Goal: Find contact information: Find contact information

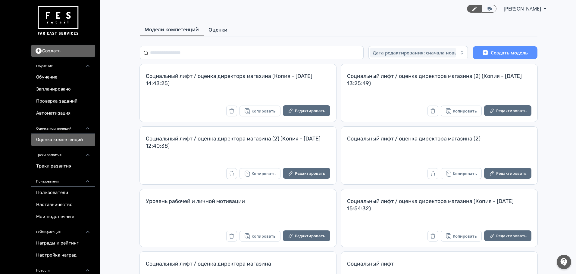
click at [214, 26] on span "Оценки" at bounding box center [217, 29] width 19 height 7
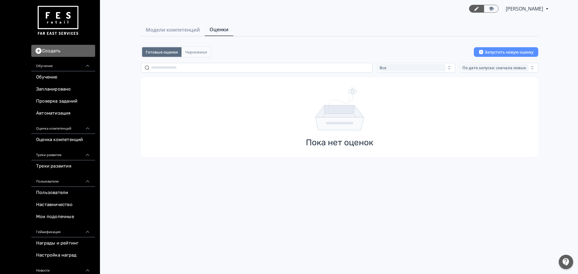
click at [203, 52] on span "Черновики" at bounding box center [196, 52] width 22 height 5
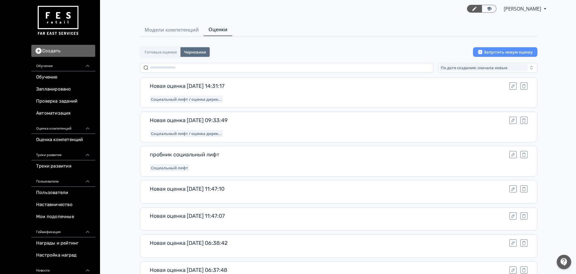
click at [168, 67] on input "text" at bounding box center [287, 68] width 294 height 10
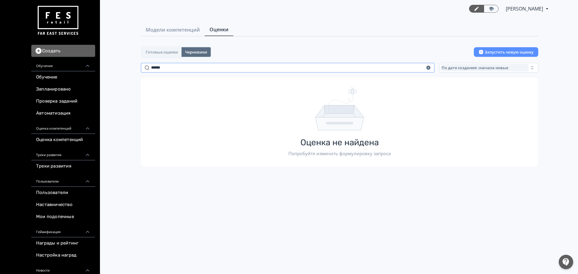
click at [158, 68] on input "******" at bounding box center [288, 68] width 294 height 10
type input "******"
click at [159, 50] on span "Готовые оценки" at bounding box center [162, 52] width 32 height 5
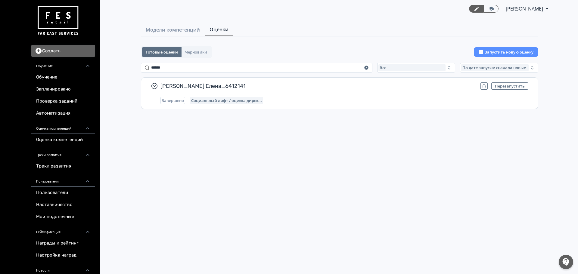
click at [226, 77] on div "Готовые оценки Черновики Запустить новую оценку ****** Все По дате запуска: сна…" at bounding box center [339, 87] width 397 height 82
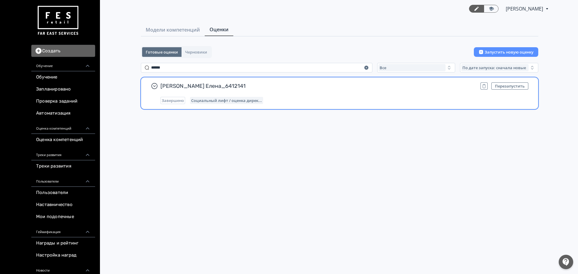
click at [218, 88] on span "[PERSON_NAME] Елена_6412141" at bounding box center [317, 86] width 315 height 7
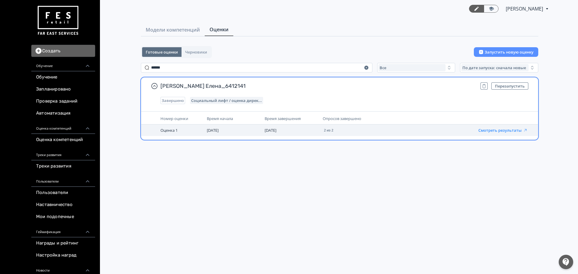
click at [506, 131] on button "Смотреть результаты" at bounding box center [502, 130] width 49 height 5
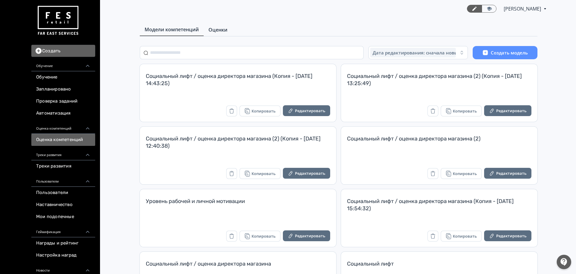
click at [221, 29] on span "Оценки" at bounding box center [217, 29] width 19 height 7
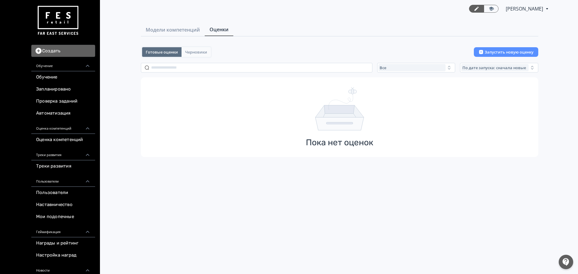
click at [202, 52] on span "Черновики" at bounding box center [196, 52] width 22 height 5
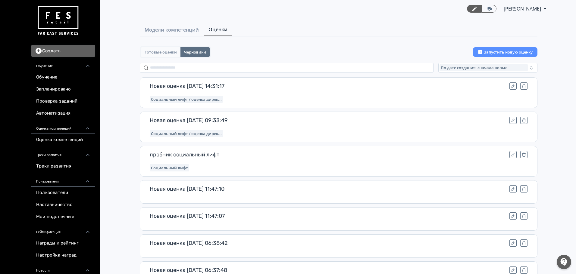
click at [158, 51] on span "Готовые оценки" at bounding box center [161, 52] width 32 height 5
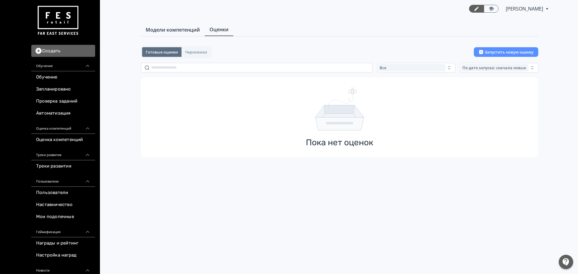
click at [177, 28] on span "Модели компетенций" at bounding box center [173, 29] width 54 height 7
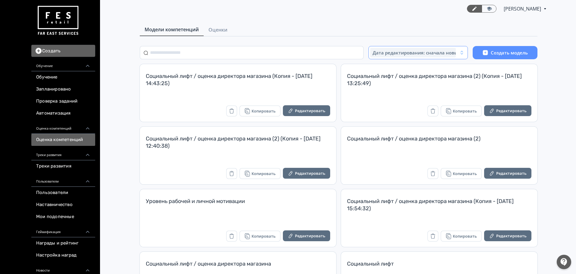
click at [422, 52] on span "Дата редактирования: сначала новые" at bounding box center [416, 53] width 88 height 6
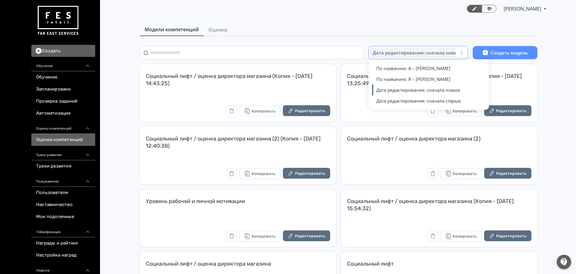
click at [422, 52] on span "Дата редактирования: сначала новые" at bounding box center [416, 53] width 88 height 6
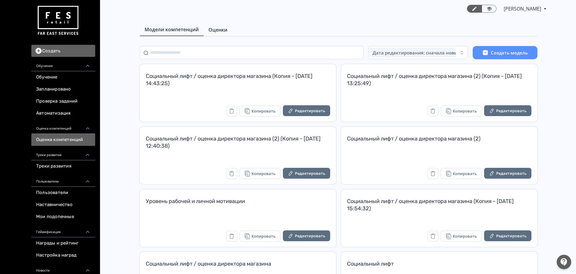
click at [216, 31] on span "Оценки" at bounding box center [217, 29] width 19 height 7
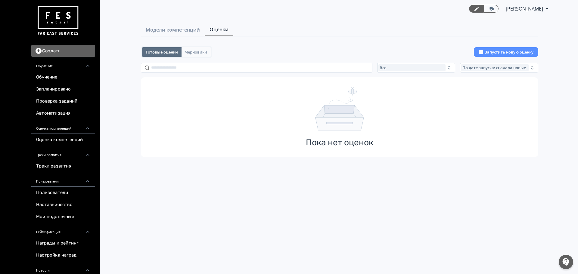
click at [202, 52] on span "Черновики" at bounding box center [196, 52] width 22 height 5
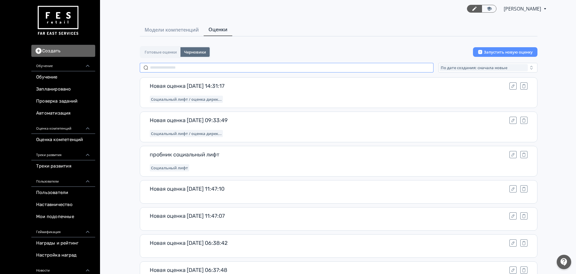
click at [250, 68] on input "text" at bounding box center [287, 68] width 294 height 10
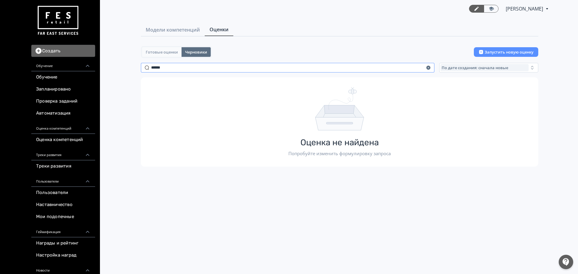
type input "******"
click at [170, 51] on span "Готовые оценки" at bounding box center [162, 52] width 32 height 5
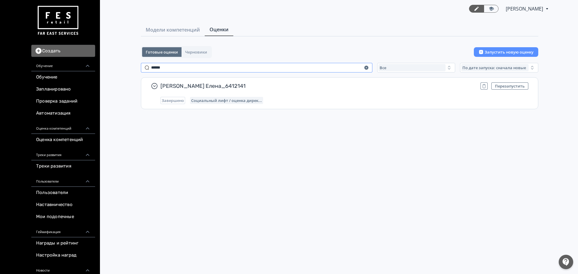
click at [170, 68] on input "******" at bounding box center [257, 68] width 232 height 10
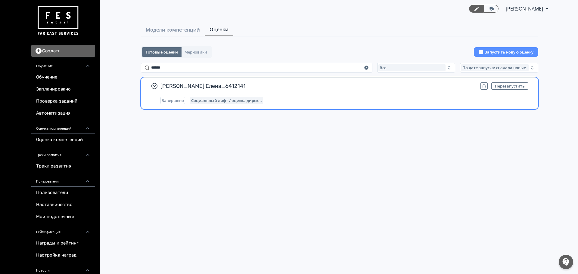
click at [212, 86] on span "[PERSON_NAME] Елена_6412141" at bounding box center [317, 86] width 315 height 7
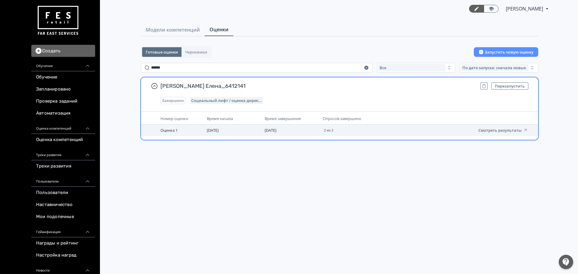
click at [170, 131] on span "Оценка 1" at bounding box center [168, 130] width 17 height 5
click at [171, 129] on span "Оценка 1" at bounding box center [168, 130] width 17 height 5
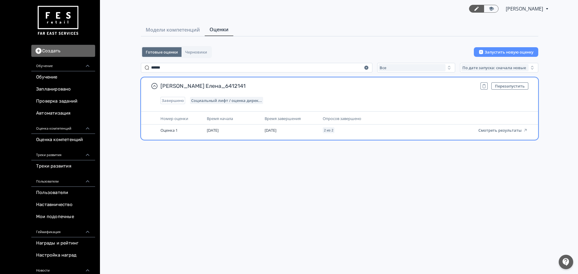
click at [209, 99] on span "Социальный лифт / оценка дирек..." at bounding box center [226, 100] width 71 height 5
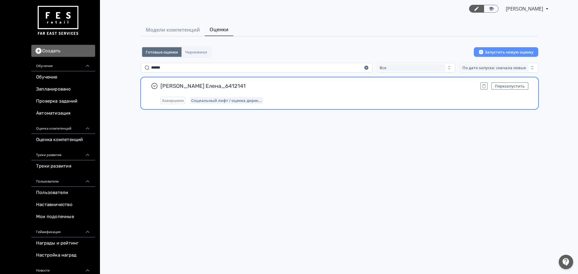
click at [177, 99] on span "Завершено" at bounding box center [173, 100] width 22 height 5
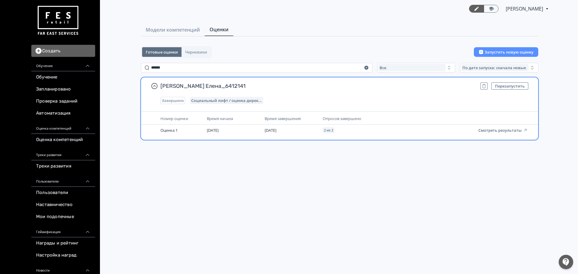
click at [186, 89] on span "[PERSON_NAME] Елена_6412141" at bounding box center [317, 86] width 315 height 7
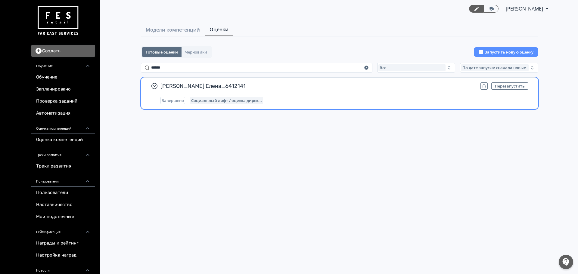
click at [193, 84] on span "[PERSON_NAME] Елена_6412141" at bounding box center [317, 86] width 315 height 7
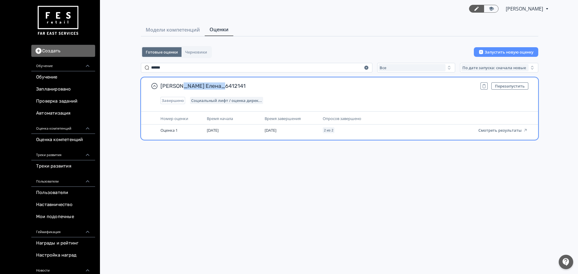
click at [193, 84] on span "[PERSON_NAME] Елена_6412141" at bounding box center [317, 86] width 315 height 7
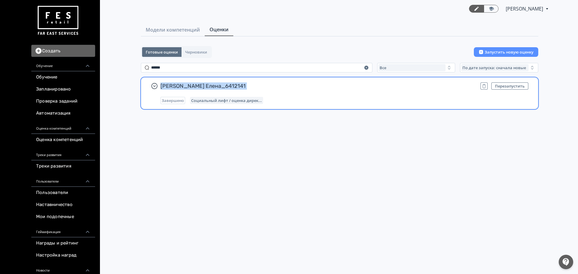
click at [193, 84] on span "[PERSON_NAME] Елена_6412141" at bounding box center [317, 86] width 315 height 7
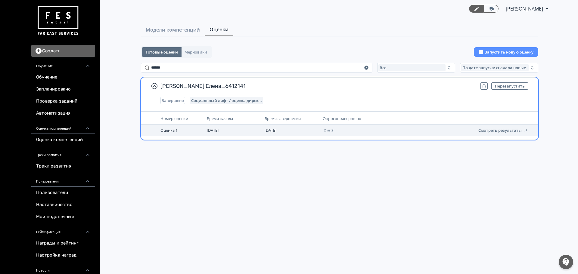
click at [232, 132] on td "[DATE]" at bounding box center [233, 130] width 58 height 11
click at [193, 131] on td "Оценка 1" at bounding box center [181, 130] width 46 height 11
drag, startPoint x: 193, startPoint y: 131, endPoint x: 147, endPoint y: 128, distance: 45.9
click at [187, 132] on td "Оценка 1" at bounding box center [181, 130] width 46 height 11
drag, startPoint x: 147, startPoint y: 128, endPoint x: 495, endPoint y: 129, distance: 347.8
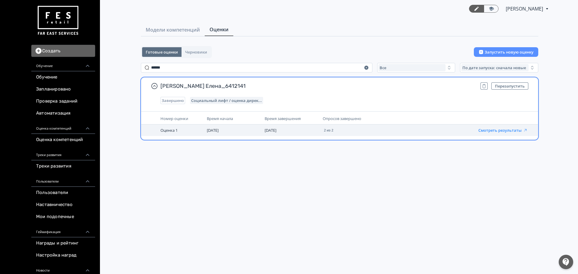
click at [148, 128] on td at bounding box center [149, 130] width 17 height 11
click at [507, 129] on button "Смотреть результаты" at bounding box center [502, 130] width 49 height 5
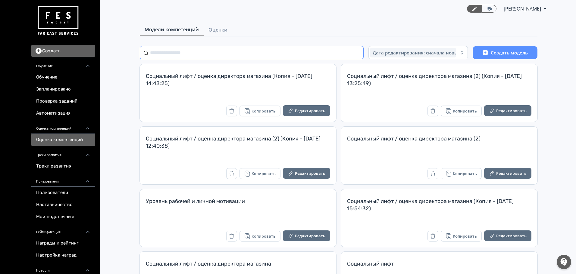
click at [172, 52] on input "text" at bounding box center [252, 52] width 224 height 13
type input "**"
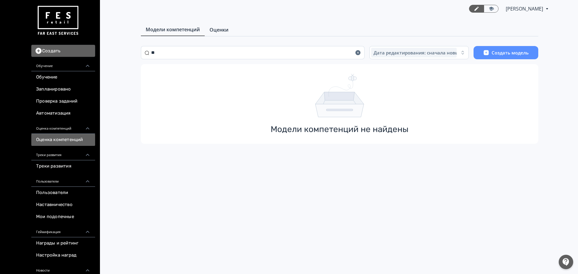
click at [215, 32] on span "Оценки" at bounding box center [219, 29] width 19 height 7
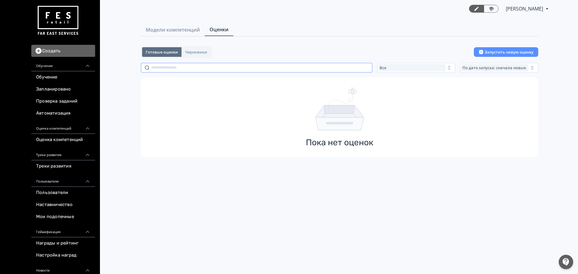
click at [173, 64] on input "text" at bounding box center [257, 68] width 232 height 10
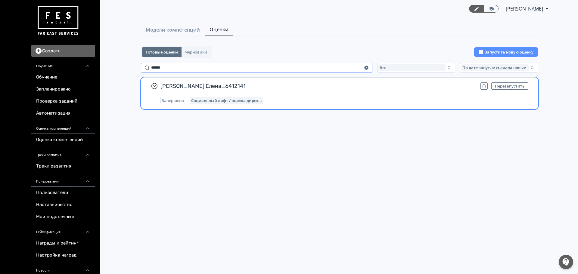
type input "******"
click at [220, 102] on span "Социальный лифт / оценка дирек..." at bounding box center [226, 100] width 71 height 5
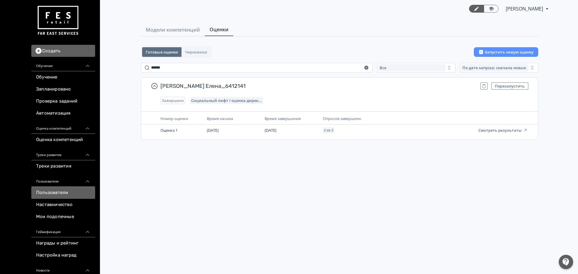
click at [56, 190] on link "Пользователи" at bounding box center [63, 193] width 64 height 12
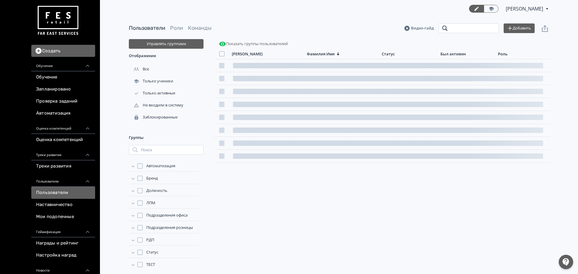
click at [453, 30] on input "search" at bounding box center [469, 28] width 60 height 10
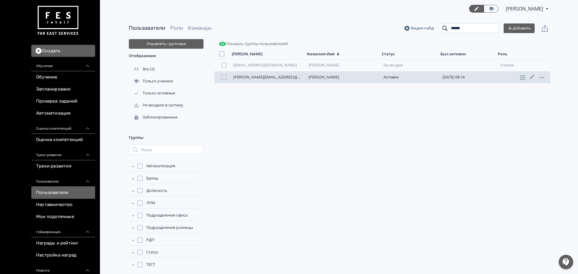
type input "******"
click at [261, 76] on link "helen.gevaert0802@gmail.com" at bounding box center [280, 76] width 94 height 5
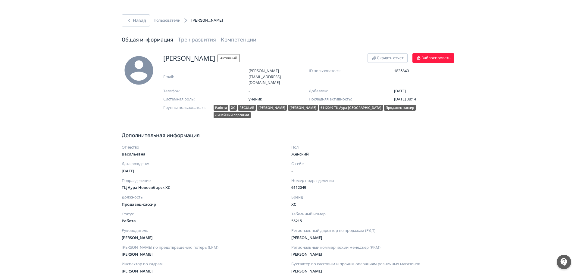
click at [405, 72] on span "1835840" at bounding box center [424, 71] width 60 height 6
copy span "1835840"
click at [133, 19] on button "Назад" at bounding box center [136, 20] width 28 height 12
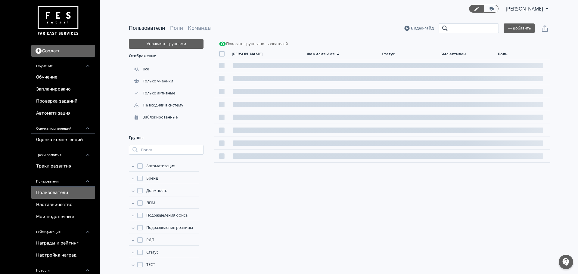
click at [459, 32] on input "search" at bounding box center [469, 28] width 60 height 10
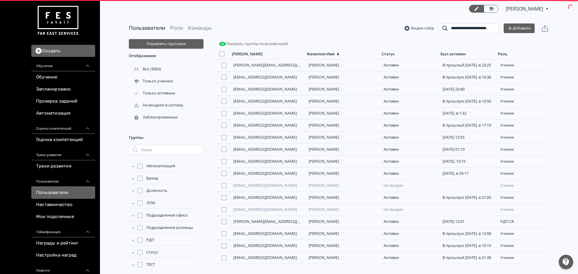
scroll to position [0, 9]
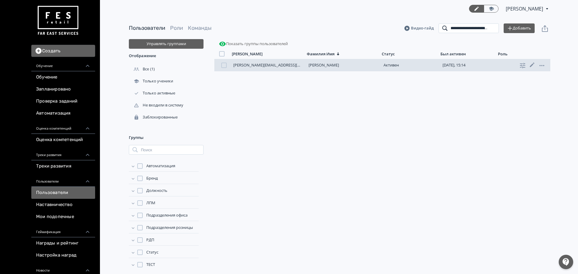
type input "**********"
click at [249, 65] on link "julia.rysina@fesretail.com" at bounding box center [280, 64] width 94 height 5
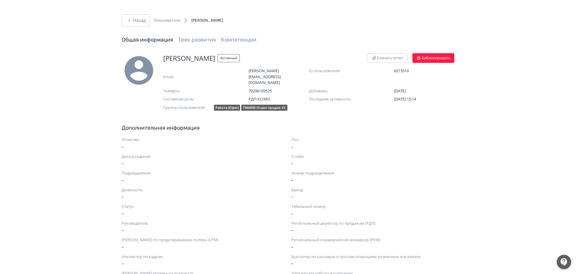
click at [403, 71] on span "6215510" at bounding box center [424, 71] width 60 height 6
copy span "6215510"
click at [134, 23] on button "Назад" at bounding box center [136, 20] width 28 height 12
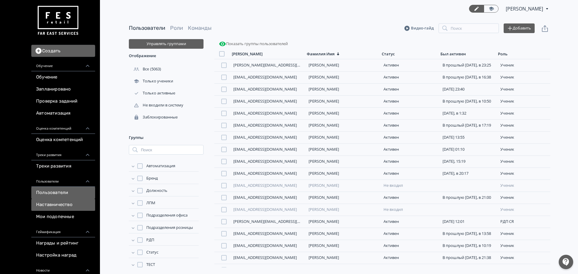
click at [60, 207] on link "Наставничество" at bounding box center [63, 205] width 64 height 12
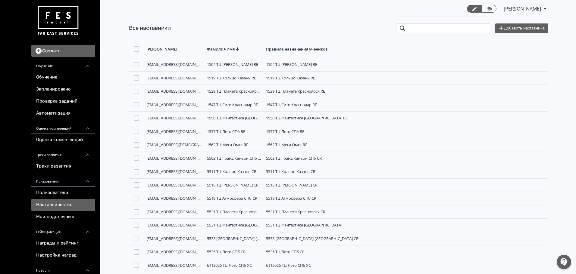
click at [456, 29] on input "search" at bounding box center [443, 28] width 94 height 10
paste input "**********"
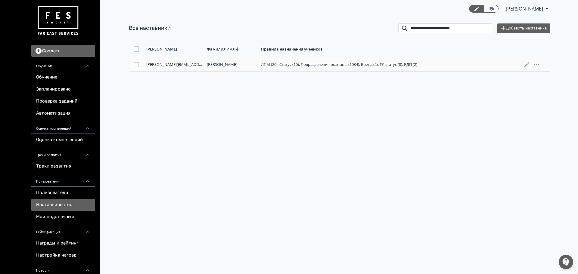
type input "**********"
click at [525, 63] on icon at bounding box center [526, 64] width 7 height 7
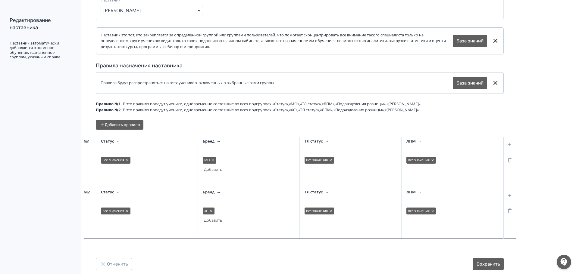
scroll to position [57, 0]
